Goal: Information Seeking & Learning: Get advice/opinions

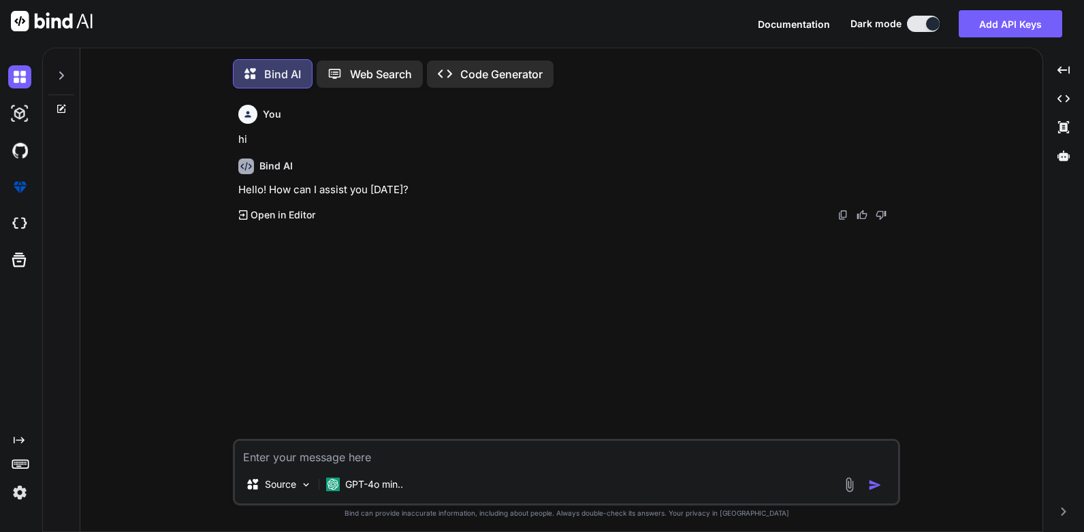
scroll to position [7, 0]
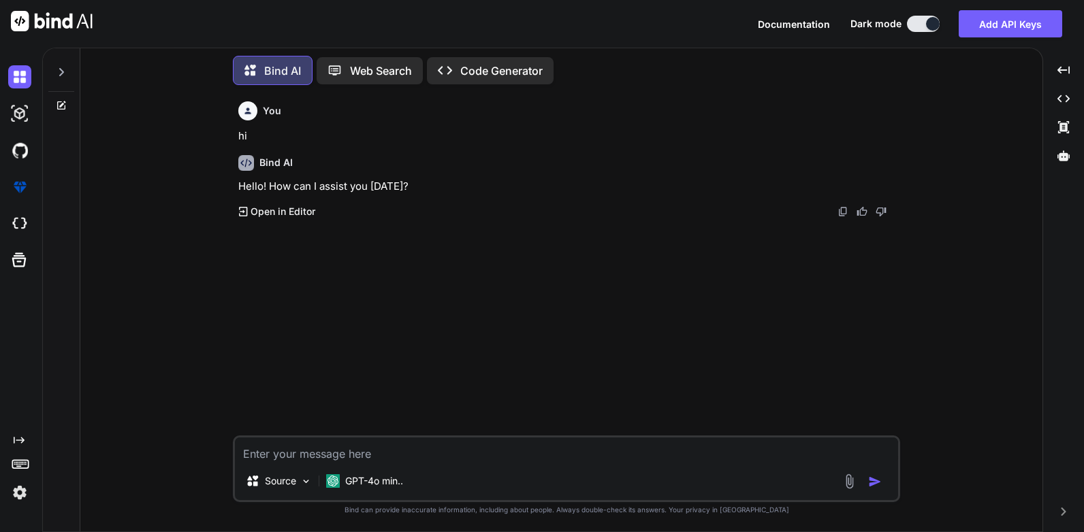
click at [285, 454] on textarea at bounding box center [566, 450] width 663 height 25
paste textarea "Gin Rummy"
click at [411, 452] on textarea "Test Cases on Gin Rummy" at bounding box center [566, 450] width 663 height 25
paste textarea "Card Games>"
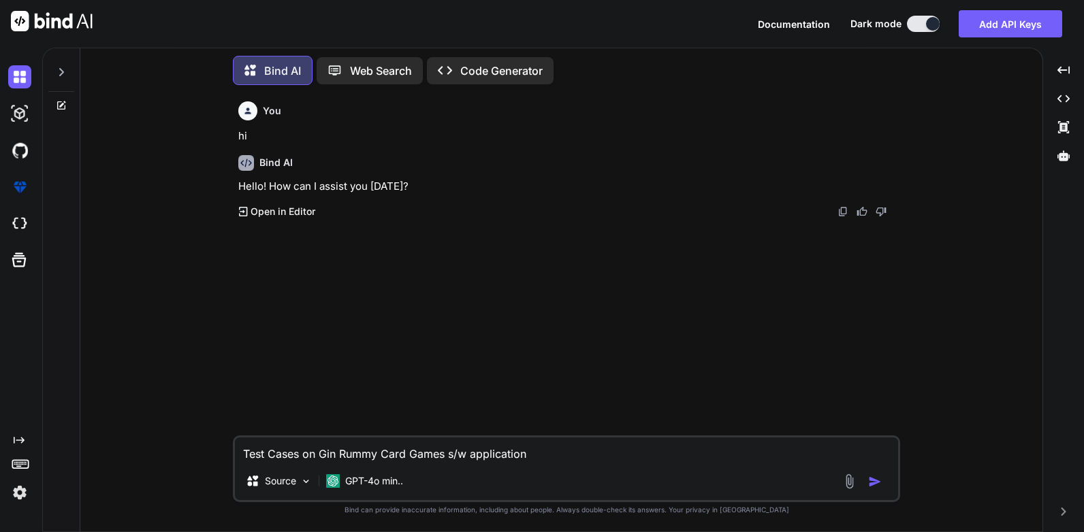
type textarea "Test Cases on Gin Rummy Card Games s/w application?"
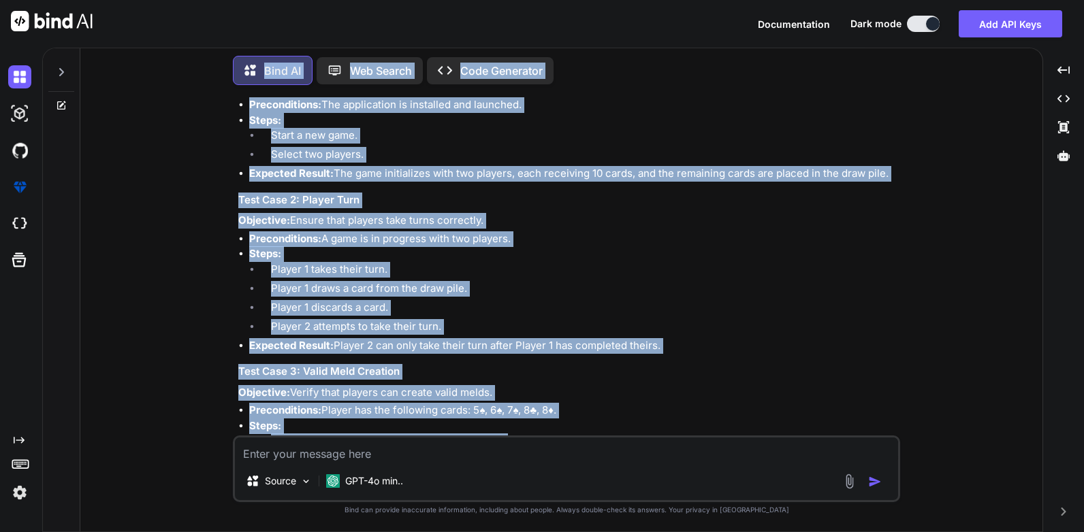
scroll to position [0, 0]
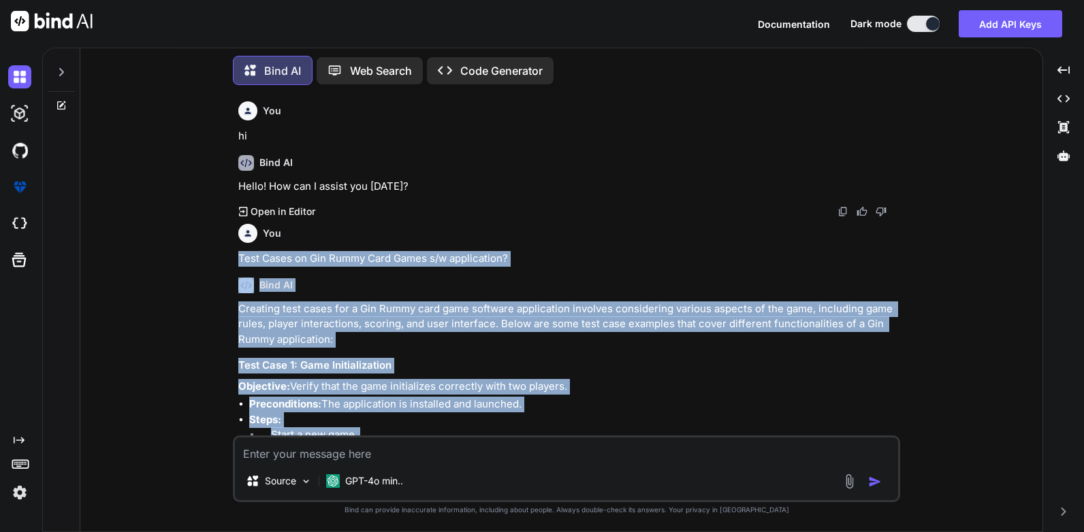
drag, startPoint x: 281, startPoint y: 405, endPoint x: 234, endPoint y: 251, distance: 160.9
click at [234, 251] on div "You hi Bind AI Hello! How can I assist you [DATE]? Created with Pixso. Open in …" at bounding box center [566, 314] width 667 height 436
copy div "Test Cases on Gin Rummy Card Games s/w application? Bind AI Creating test cases…"
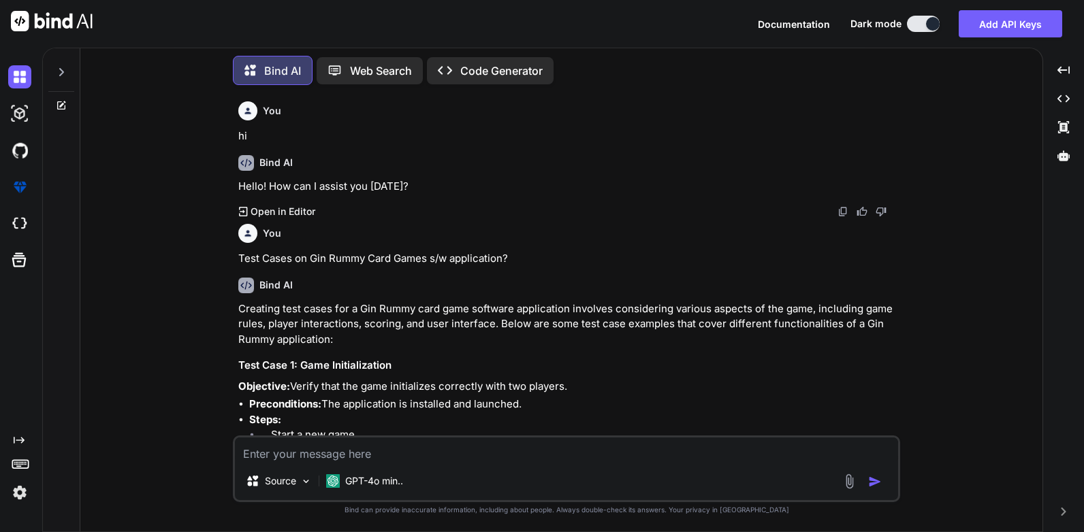
click at [304, 457] on textarea at bounding box center [566, 450] width 663 height 25
type textarea "m"
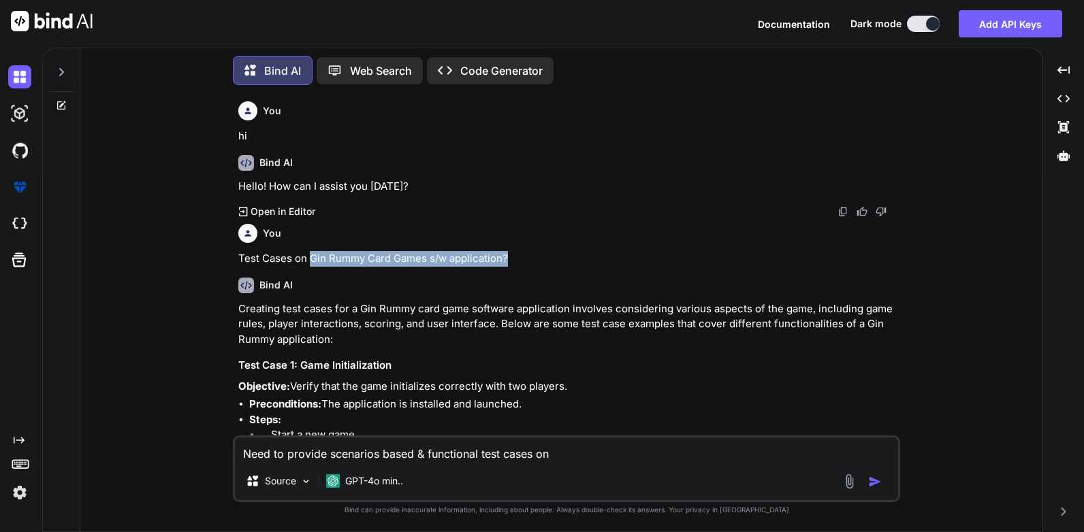
drag, startPoint x: 508, startPoint y: 257, endPoint x: 313, endPoint y: 259, distance: 195.4
click at [313, 259] on p "Test Cases on Gin Rummy Card Games s/w application?" at bounding box center [567, 259] width 659 height 16
copy p "Gin Rummy Card Games s/w application?"
click at [567, 455] on textarea "Need to provide scenarios based & functional test cases on" at bounding box center [566, 450] width 663 height 25
paste textarea "Gin Rummy Card Games s/w application?"
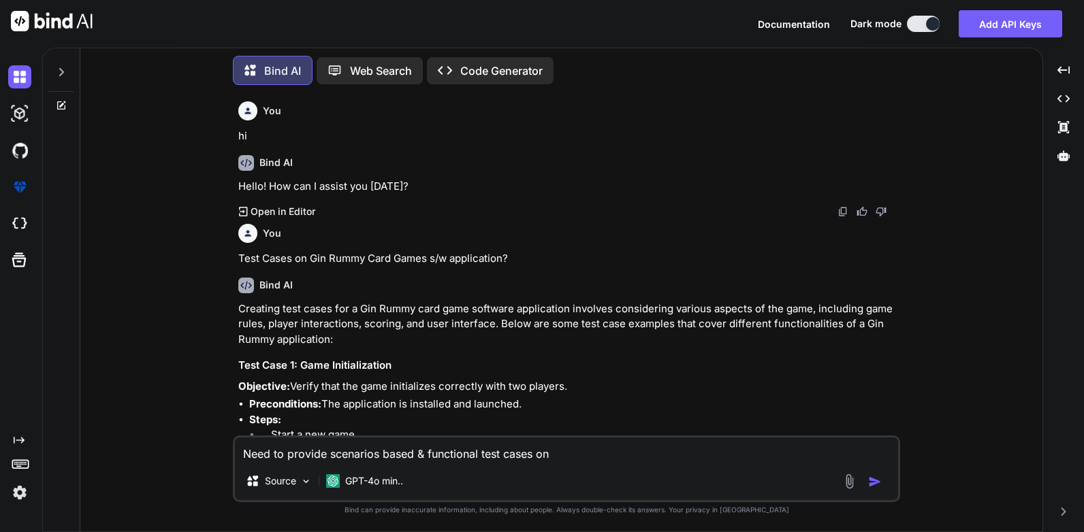
type textarea "Need to provide scenarios based & functional test cases on Gin Rummy Card Games…"
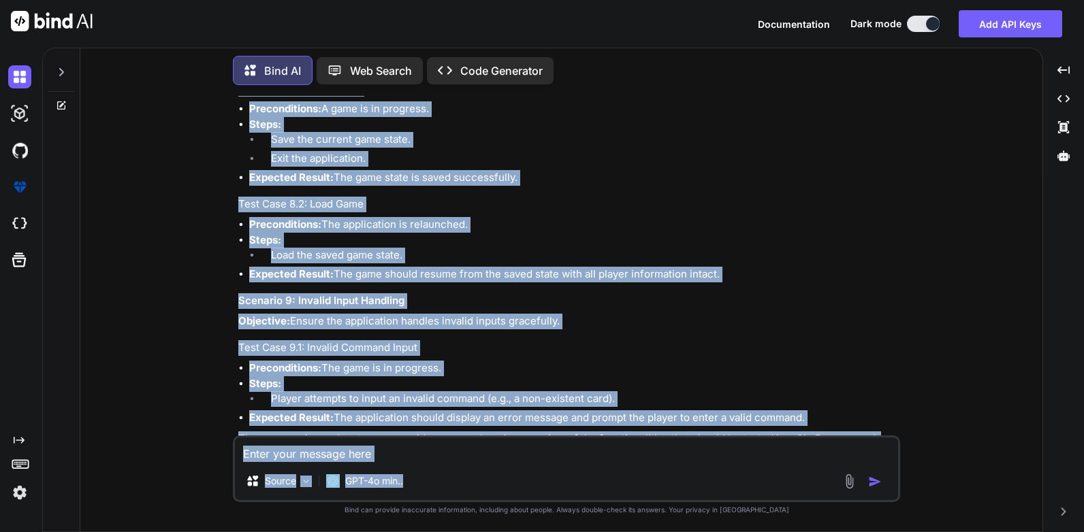
scroll to position [3202, 0]
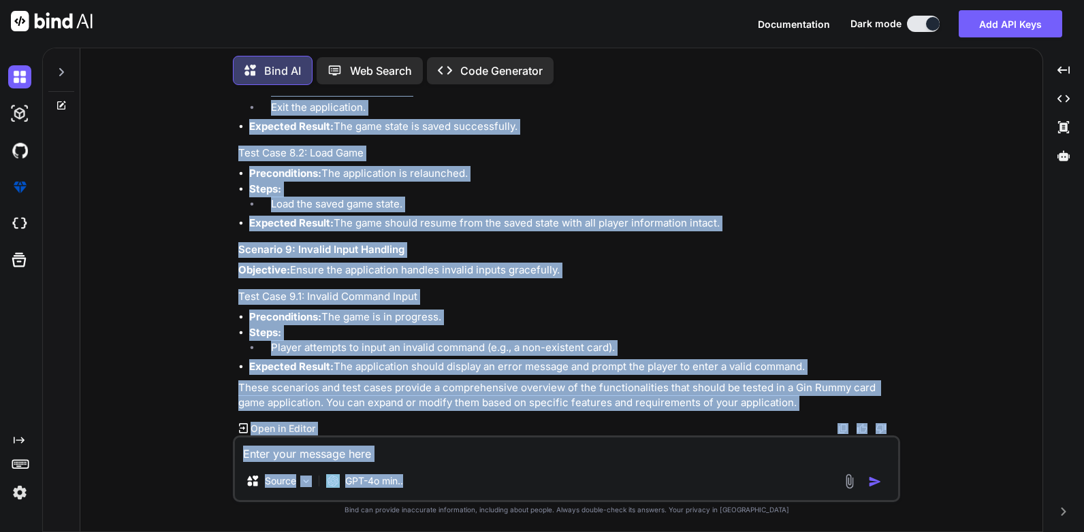
drag, startPoint x: 235, startPoint y: 176, endPoint x: 833, endPoint y: 368, distance: 628.8
click at [833, 368] on div "You hi Bind AI Hello! How can I assist you [DATE]? Created with Pixso. Open in …" at bounding box center [566, 314] width 667 height 436
copy div "Need to provide scenarios based & functional test cases on Gin Rummy Card Games…"
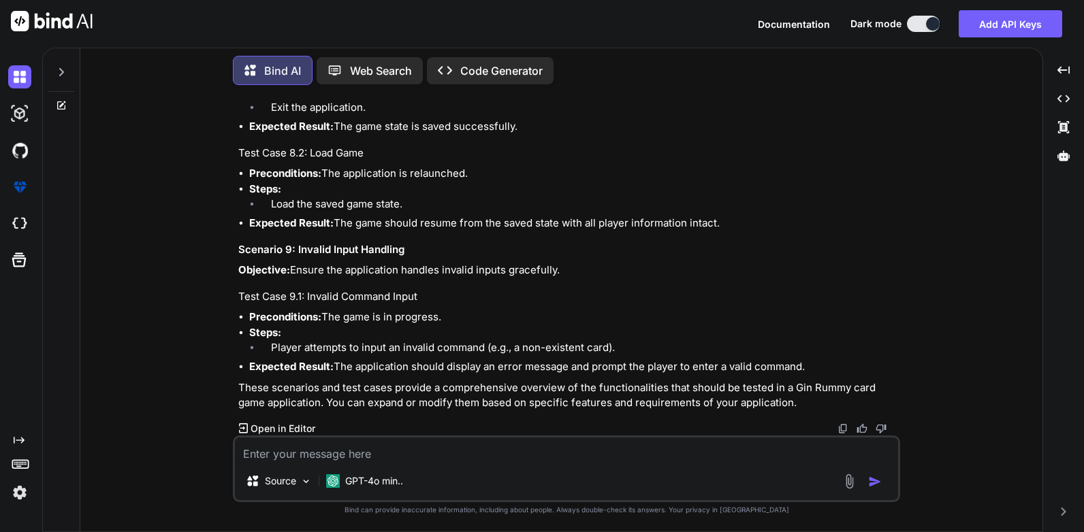
click at [272, 453] on textarea at bounding box center [566, 450] width 663 height 25
type textarea "more?"
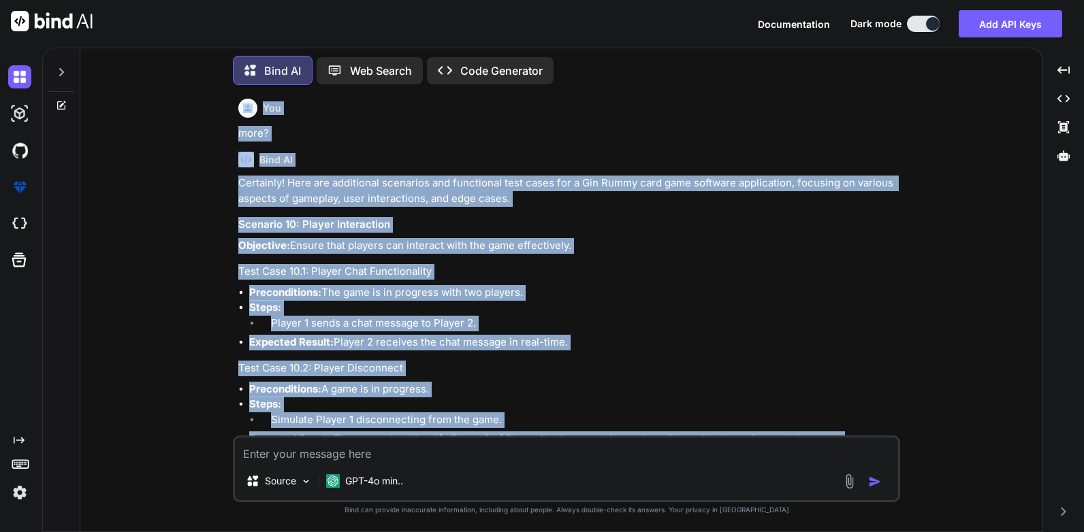
scroll to position [3511, 0]
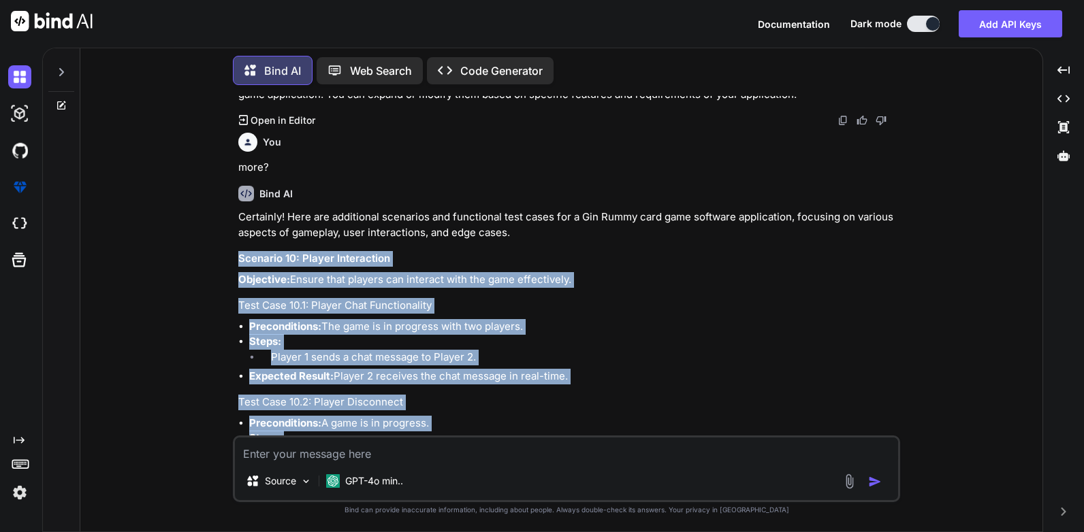
drag, startPoint x: 883, startPoint y: 402, endPoint x: 232, endPoint y: 247, distance: 669.7
click at [232, 247] on div "You hi Bind AI Hello! How can I assist you [DATE]? Created with Pixso. Open in …" at bounding box center [566, 314] width 951 height 436
copy div "Loremips 02: Dolors Ametconsect Adipiscin: Elitse doei tempori utl etdolore mag…"
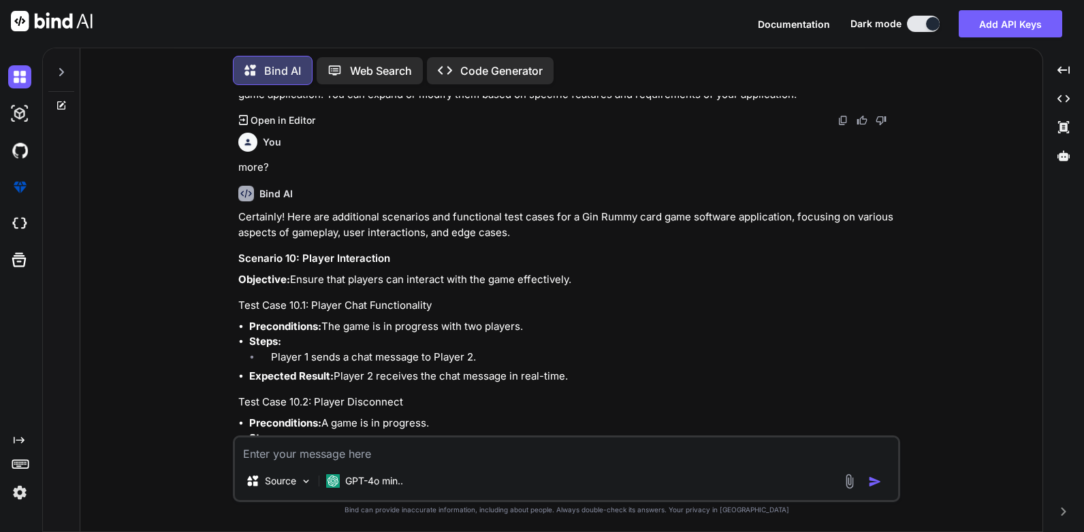
click at [285, 448] on textarea at bounding box center [566, 450] width 663 height 25
type textarea "more"
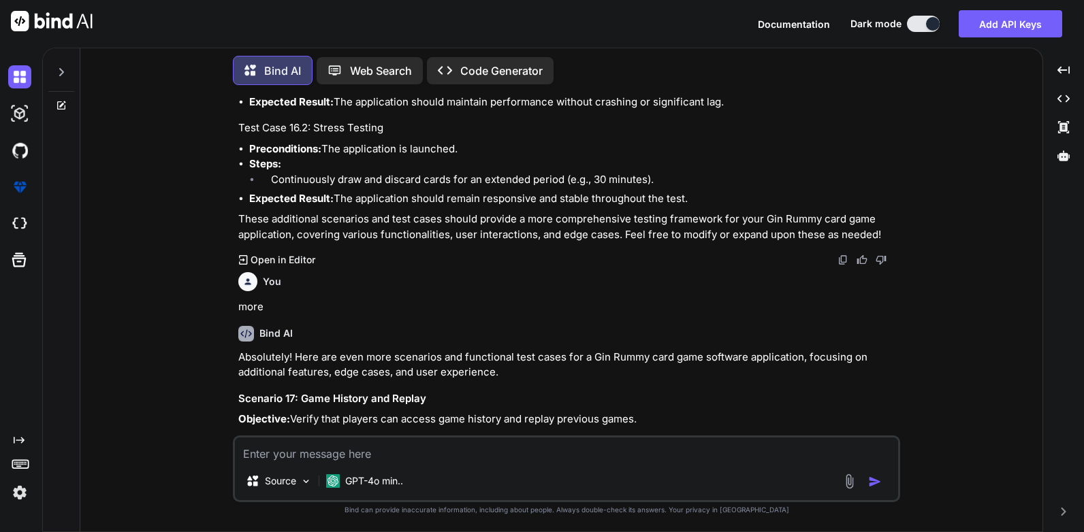
scroll to position [5222, 0]
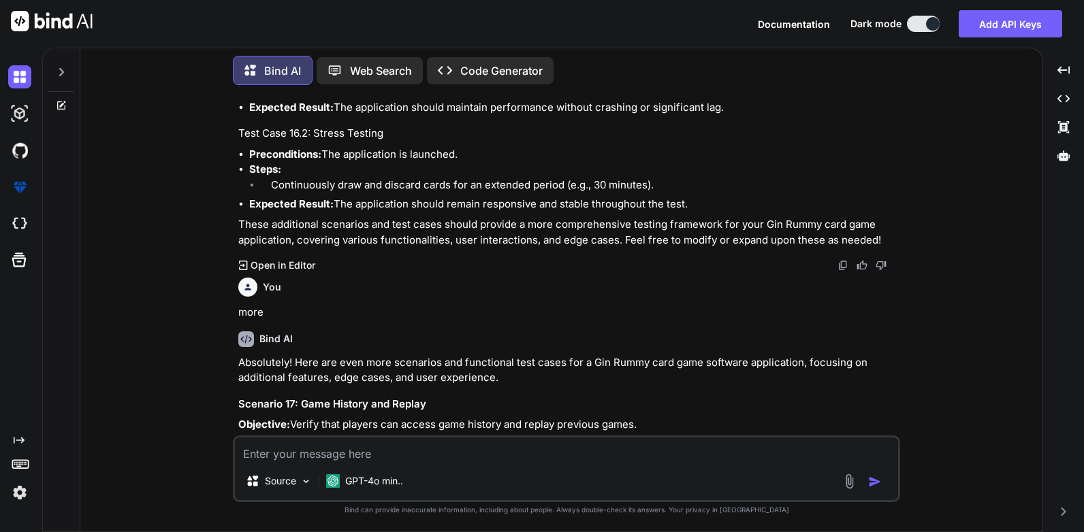
drag, startPoint x: 834, startPoint y: 369, endPoint x: 225, endPoint y: 388, distance: 609.0
click at [225, 388] on div "You hi Bind AI Hello! How can I assist you [DATE]? Created with Pixso. Open in …" at bounding box center [566, 314] width 951 height 436
copy div "Scenario 17: Game History and Replay Objective: Verify that players can access …"
click at [291, 461] on textarea at bounding box center [566, 450] width 663 height 25
type textarea "please provide in simple english with more steps"
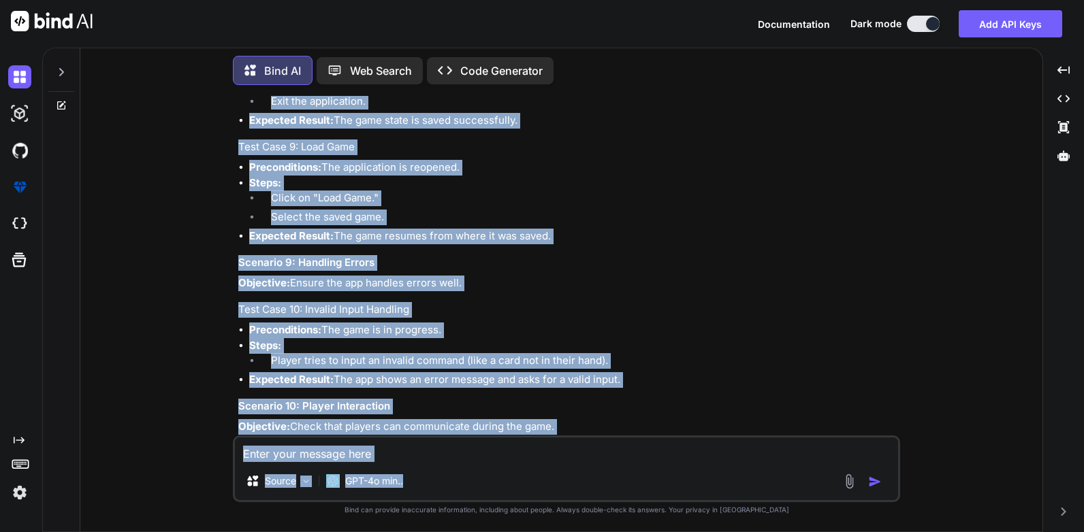
scroll to position [9504, 0]
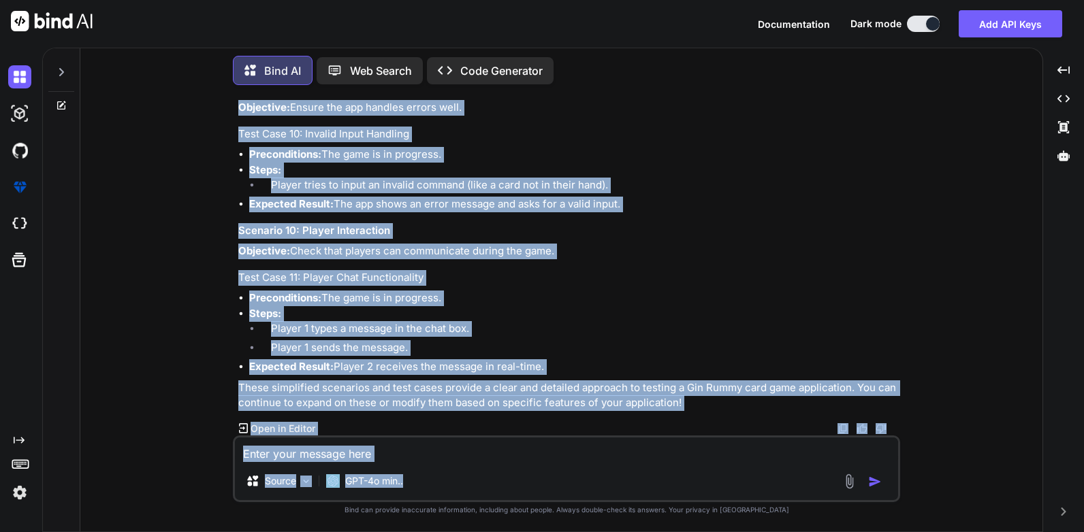
drag, startPoint x: 233, startPoint y: 203, endPoint x: 575, endPoint y: 368, distance: 380.1
click at [575, 368] on div "You hi Bind AI Hello! How can I assist you [DATE]? Created with Pixso. Open in …" at bounding box center [566, 314] width 667 height 436
copy div "loremi dolorsi am consec adipisc elit sedd eiusm Temp IN Utla! Etdo’m a enimadm…"
